Goal: Task Accomplishment & Management: Manage account settings

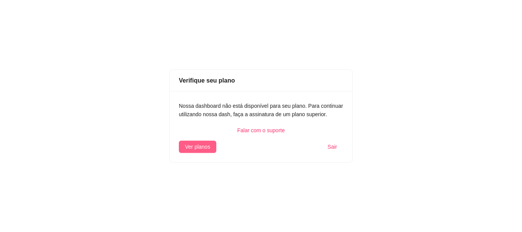
click at [200, 146] on span "Ver planos" at bounding box center [197, 147] width 25 height 8
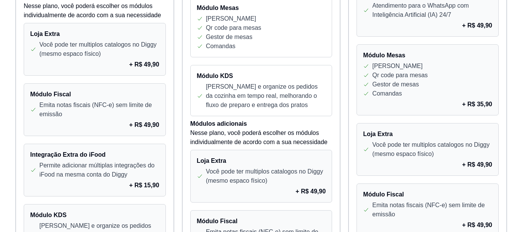
scroll to position [784, 0]
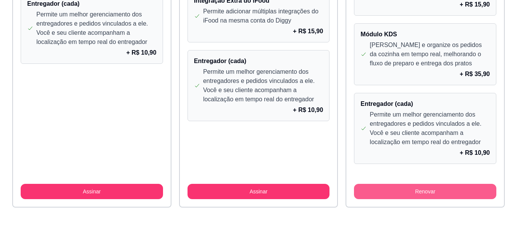
click at [453, 191] on button "Renovar" at bounding box center [425, 191] width 142 height 15
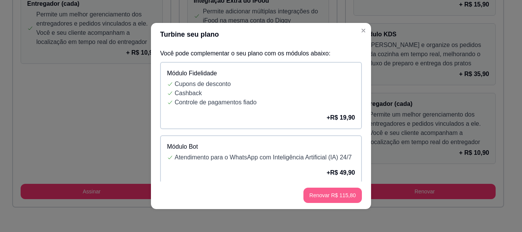
click at [325, 195] on button "Renovar R$ 115,80" at bounding box center [333, 195] width 59 height 15
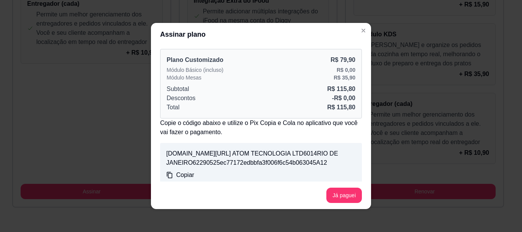
scroll to position [127, 0]
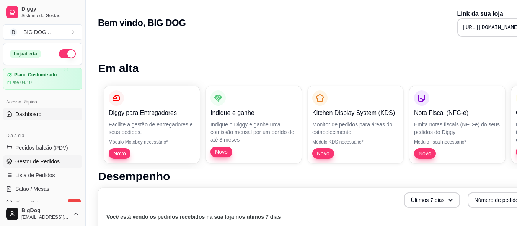
click at [48, 159] on span "Gestor de Pedidos" at bounding box center [37, 162] width 44 height 8
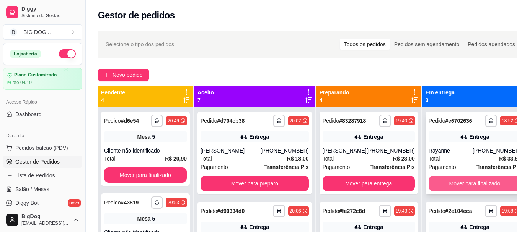
click at [441, 183] on button "Mover para finalizado" at bounding box center [474, 183] width 92 height 15
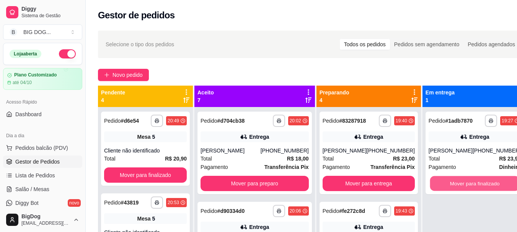
click at [441, 183] on button "Mover para finalizado" at bounding box center [473, 183] width 89 height 15
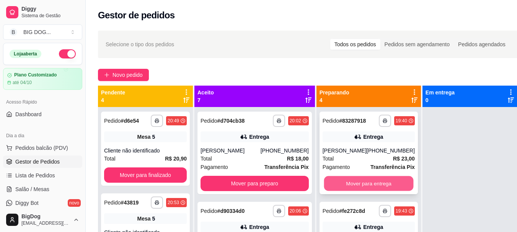
click at [375, 179] on button "Mover para entrega" at bounding box center [368, 183] width 89 height 15
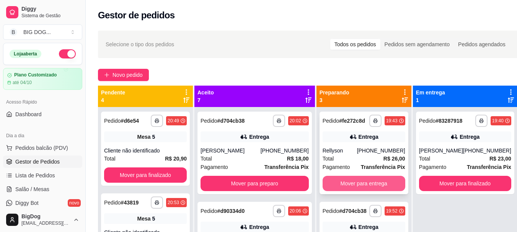
click at [371, 181] on button "Mover para entrega" at bounding box center [363, 183] width 83 height 15
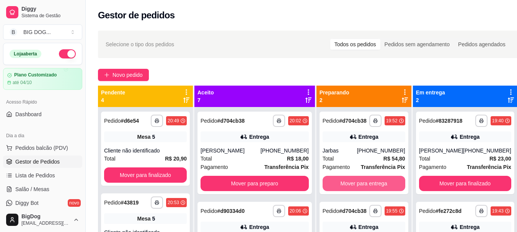
click at [371, 181] on button "Mover para entrega" at bounding box center [363, 183] width 83 height 15
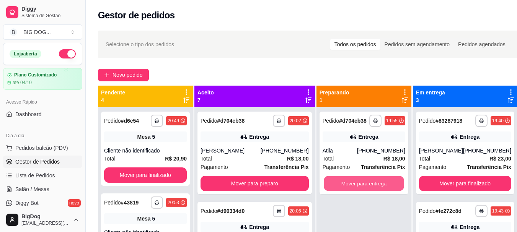
click at [371, 181] on button "Mover para entrega" at bounding box center [364, 183] width 80 height 15
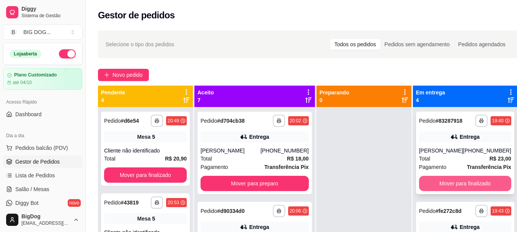
click at [437, 180] on button "Mover para finalizado" at bounding box center [465, 183] width 92 height 15
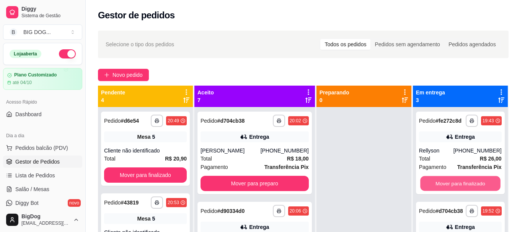
click at [437, 180] on button "Mover para finalizado" at bounding box center [460, 183] width 80 height 15
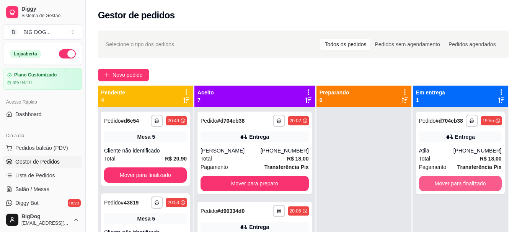
click at [437, 180] on button "Mover para finalizado" at bounding box center [460, 183] width 83 height 15
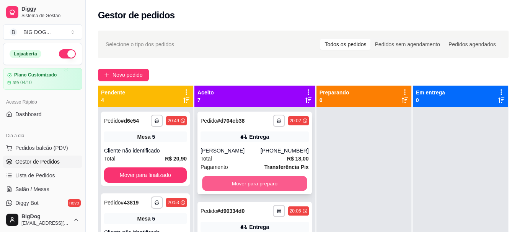
click at [240, 187] on button "Mover para preparo" at bounding box center [254, 183] width 105 height 15
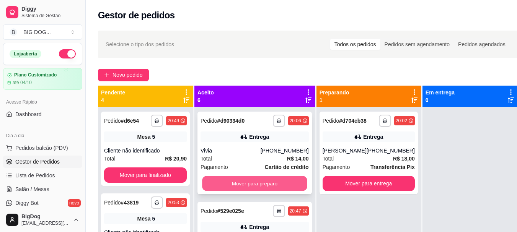
click at [259, 186] on button "Mover para preparo" at bounding box center [254, 183] width 105 height 15
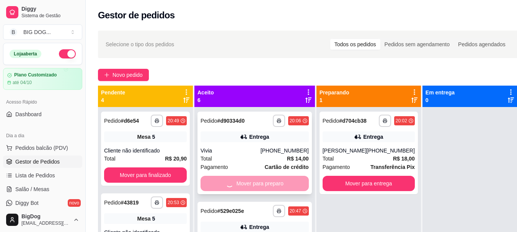
click at [259, 186] on div "Mover para preparo" at bounding box center [254, 183] width 108 height 15
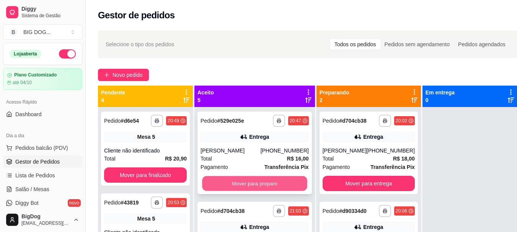
click at [259, 181] on button "Mover para preparo" at bounding box center [254, 183] width 105 height 15
click at [259, 181] on button "Mover para preparo" at bounding box center [254, 183] width 108 height 15
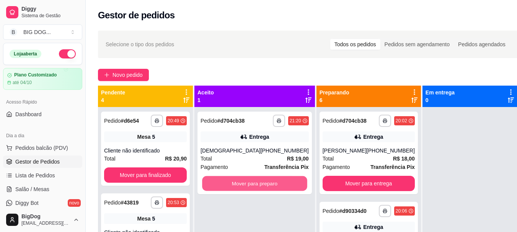
click at [259, 181] on button "Mover para preparo" at bounding box center [254, 183] width 105 height 15
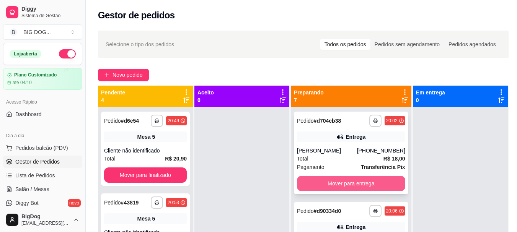
click at [317, 186] on button "Mover para entrega" at bounding box center [351, 183] width 108 height 15
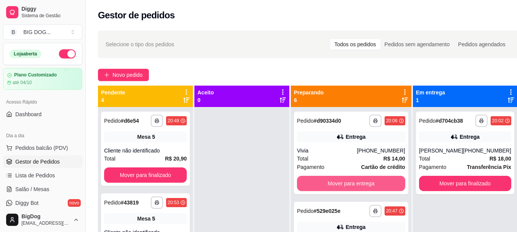
click at [317, 186] on button "Mover para entrega" at bounding box center [351, 183] width 108 height 15
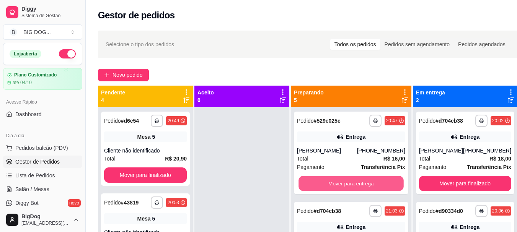
click at [317, 186] on button "Mover para entrega" at bounding box center [350, 183] width 105 height 15
click at [317, 186] on button "Mover para entrega" at bounding box center [351, 183] width 108 height 15
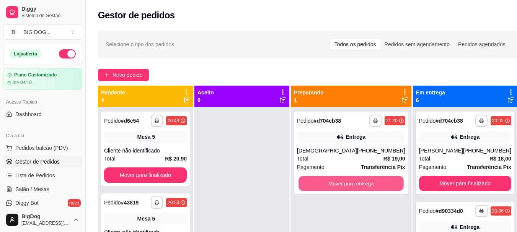
click at [317, 186] on button "Mover para entrega" at bounding box center [350, 183] width 105 height 15
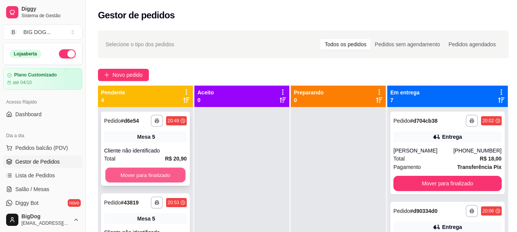
click at [165, 173] on button "Mover para finalizado" at bounding box center [145, 175] width 80 height 15
click at [165, 173] on button "Mover para finalizado" at bounding box center [145, 175] width 83 height 15
click at [165, 173] on button "Mover para finalizado" at bounding box center [145, 175] width 80 height 15
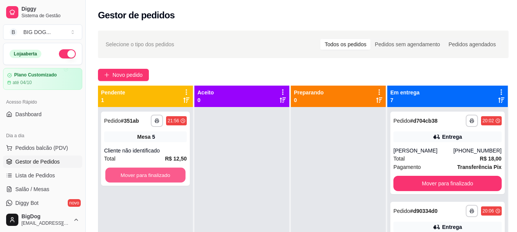
click at [165, 173] on button "Mover para finalizado" at bounding box center [145, 175] width 80 height 15
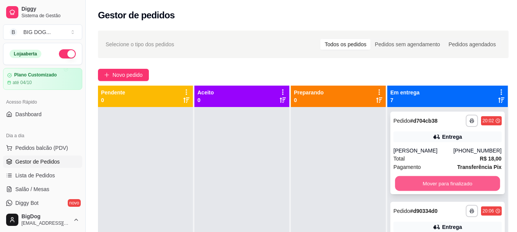
click at [438, 184] on button "Mover para finalizado" at bounding box center [447, 183] width 105 height 15
click at [438, 184] on button "Mover para finalizado" at bounding box center [447, 183] width 108 height 15
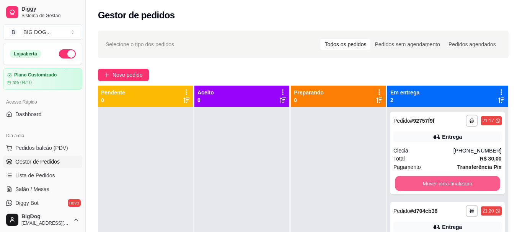
click at [438, 184] on button "Mover para finalizado" at bounding box center [447, 183] width 105 height 15
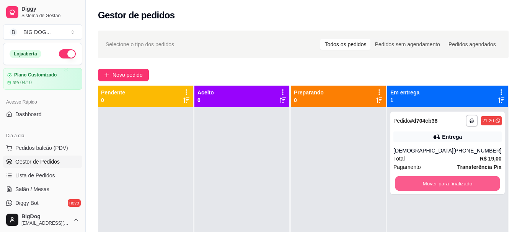
click at [438, 184] on button "Mover para finalizado" at bounding box center [447, 183] width 105 height 15
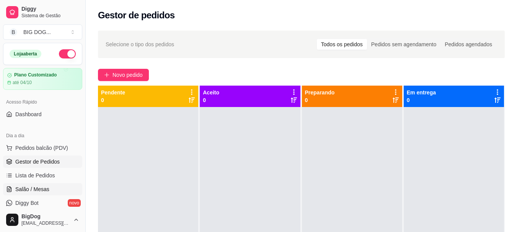
click at [23, 192] on span "Salão / Mesas" at bounding box center [32, 189] width 34 height 8
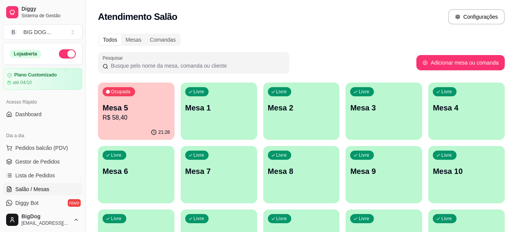
click at [121, 118] on p "R$ 58,40" at bounding box center [135, 117] width 67 height 9
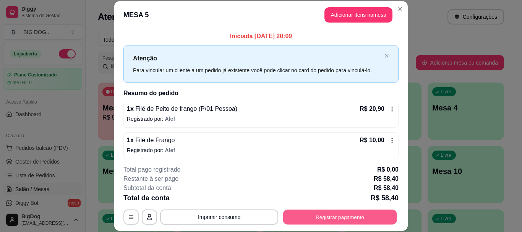
click at [329, 211] on button "Registrar pagamento" at bounding box center [340, 217] width 114 height 15
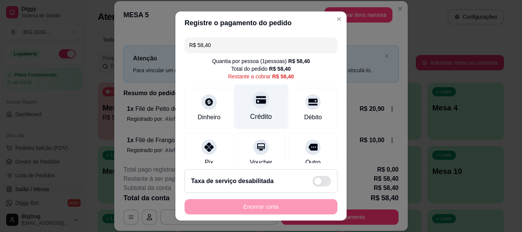
click at [260, 101] on div at bounding box center [261, 100] width 17 height 17
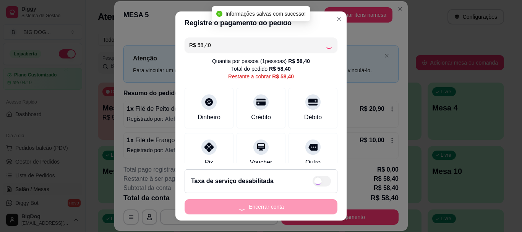
type input "R$ 0,00"
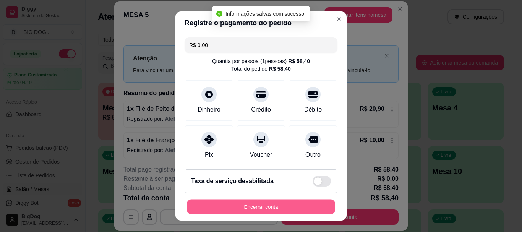
click at [254, 207] on button "Encerrar conta" at bounding box center [261, 206] width 148 height 15
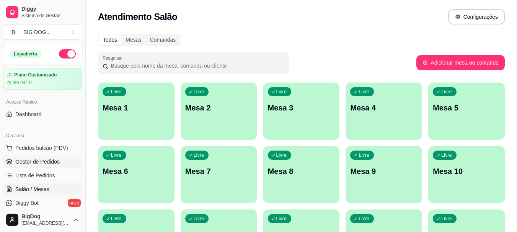
click at [34, 158] on span "Gestor de Pedidos" at bounding box center [37, 162] width 44 height 8
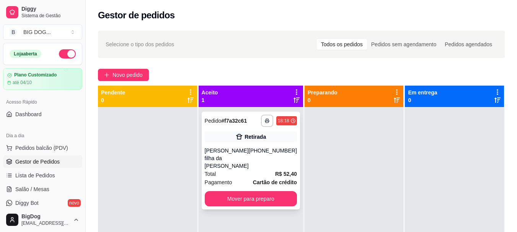
click at [240, 170] on div "Total R$ 52,40" at bounding box center [251, 174] width 92 height 8
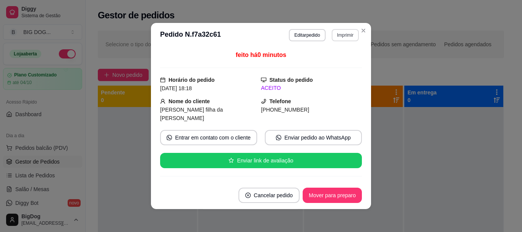
click at [346, 34] on button "Imprimir" at bounding box center [345, 35] width 27 height 12
click at [330, 64] on button "IMPRESSORA" at bounding box center [328, 62] width 55 height 12
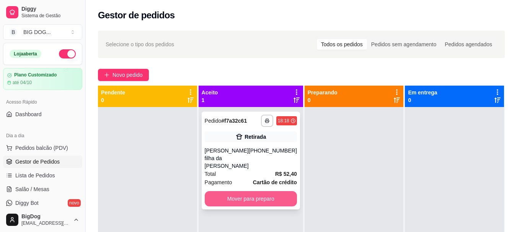
click at [244, 192] on button "Mover para preparo" at bounding box center [251, 198] width 92 height 15
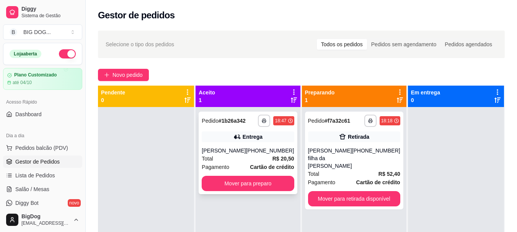
click at [266, 161] on div "Total R$ 20,50" at bounding box center [248, 159] width 92 height 8
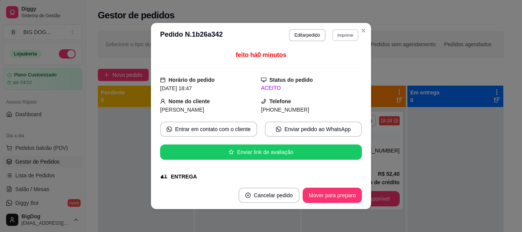
click at [342, 37] on button "Imprimir" at bounding box center [345, 35] width 26 height 12
click at [330, 57] on button "IMPRESSORA" at bounding box center [329, 62] width 54 height 12
click at [338, 39] on button "Imprimir" at bounding box center [345, 35] width 26 height 12
click at [330, 61] on button "IMPRESSORA" at bounding box center [328, 62] width 55 height 12
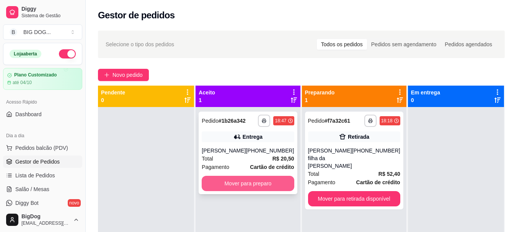
click at [275, 180] on button "Mover para preparo" at bounding box center [248, 183] width 92 height 15
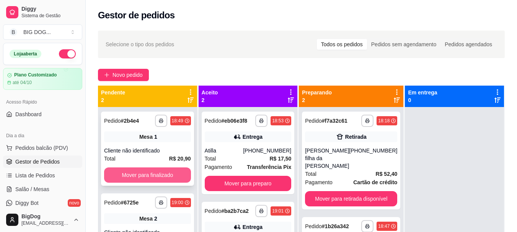
click at [140, 176] on button "Mover para finalizado" at bounding box center [147, 175] width 87 height 15
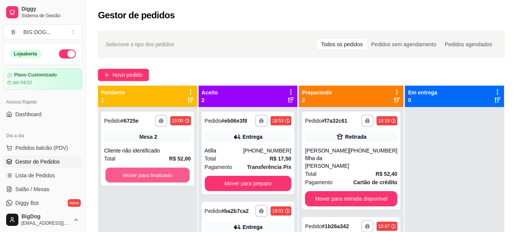
click at [140, 176] on button "Mover para finalizado" at bounding box center [147, 175] width 84 height 15
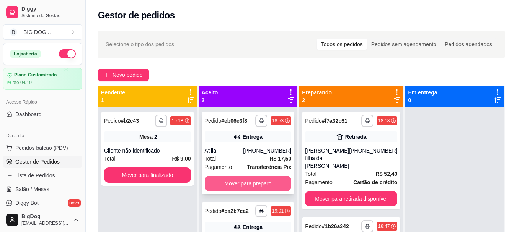
click at [239, 186] on button "Mover para preparo" at bounding box center [248, 183] width 87 height 15
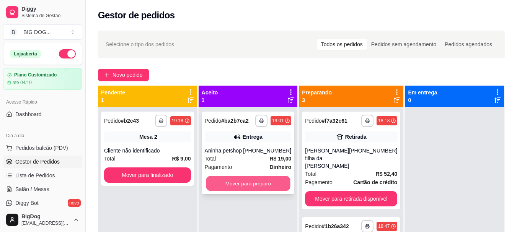
click at [255, 185] on button "Mover para preparo" at bounding box center [248, 183] width 84 height 15
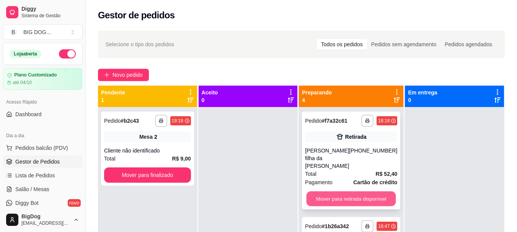
click at [315, 192] on button "Mover para retirada disponível" at bounding box center [350, 199] width 89 height 15
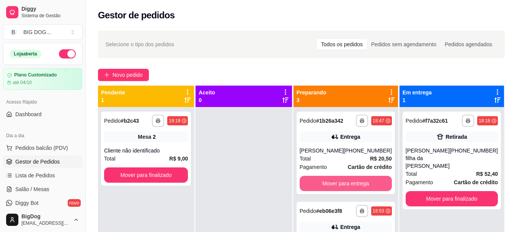
click at [315, 187] on button "Mover para entrega" at bounding box center [345, 183] width 92 height 15
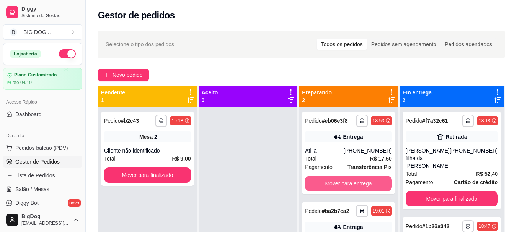
click at [315, 187] on button "Mover para entrega" at bounding box center [348, 183] width 87 height 15
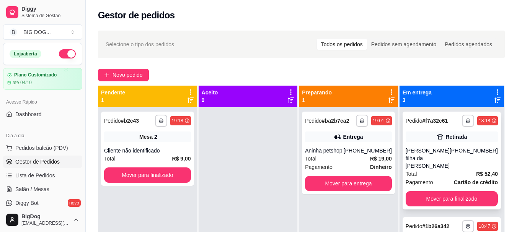
click at [428, 170] on div "Total R$ 52,40" at bounding box center [451, 174] width 92 height 8
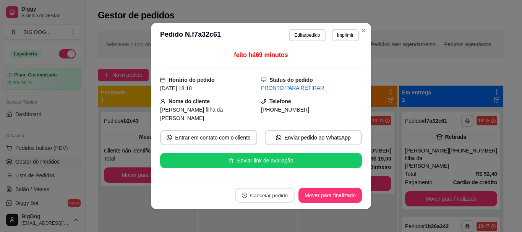
click at [283, 196] on button "Cancelar pedido" at bounding box center [265, 195] width 59 height 15
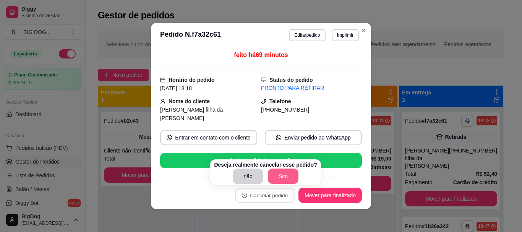
click at [275, 172] on button "Sim" at bounding box center [283, 176] width 31 height 15
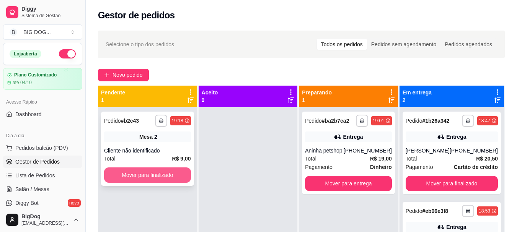
click at [153, 176] on button "Mover para finalizado" at bounding box center [147, 175] width 87 height 15
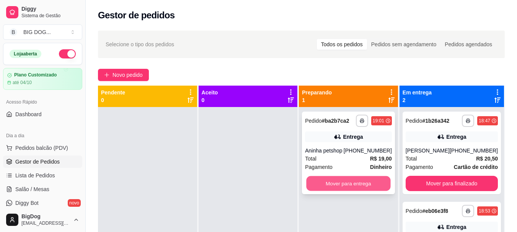
click at [376, 184] on button "Mover para entrega" at bounding box center [348, 183] width 84 height 15
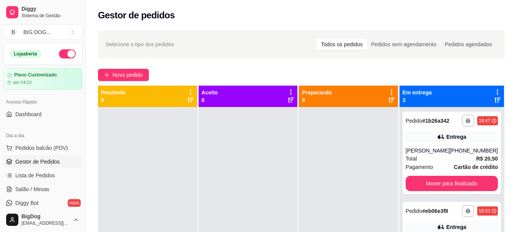
click at [376, 185] on div at bounding box center [348, 223] width 99 height 232
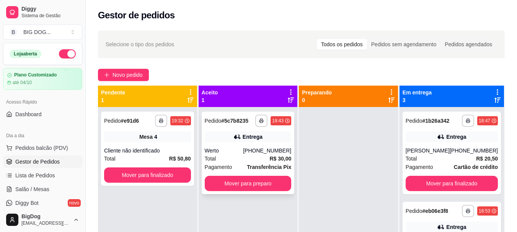
click at [243, 153] on div "Werto" at bounding box center [224, 151] width 39 height 8
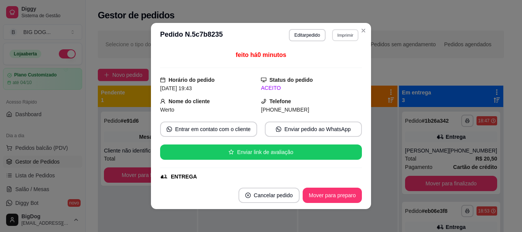
click at [343, 35] on button "Imprimir" at bounding box center [345, 35] width 26 height 12
click at [327, 60] on button "IMPRESSORA" at bounding box center [329, 62] width 54 height 12
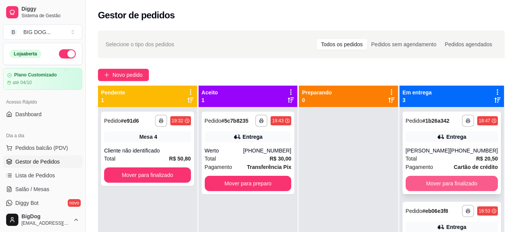
click at [457, 183] on button "Mover para finalizado" at bounding box center [451, 183] width 92 height 15
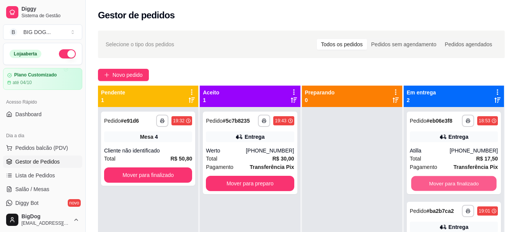
click at [457, 183] on button "Mover para finalizado" at bounding box center [453, 183] width 85 height 15
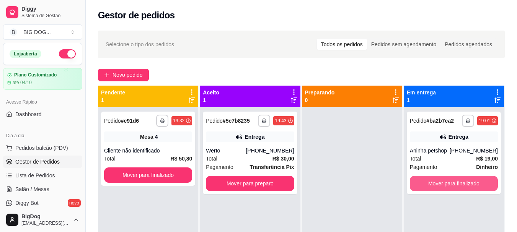
click at [457, 183] on button "Mover para finalizado" at bounding box center [454, 183] width 88 height 15
